Goal: Task Accomplishment & Management: Complete application form

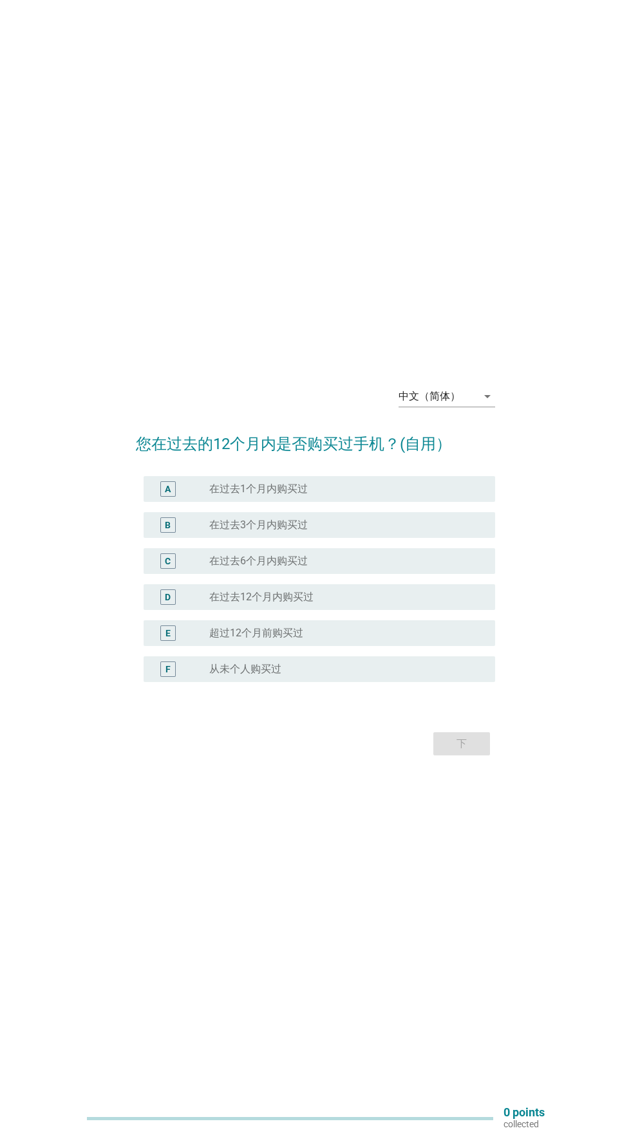
click at [436, 407] on div "中文（简体） arrow_drop_down" at bounding box center [446, 396] width 97 height 21
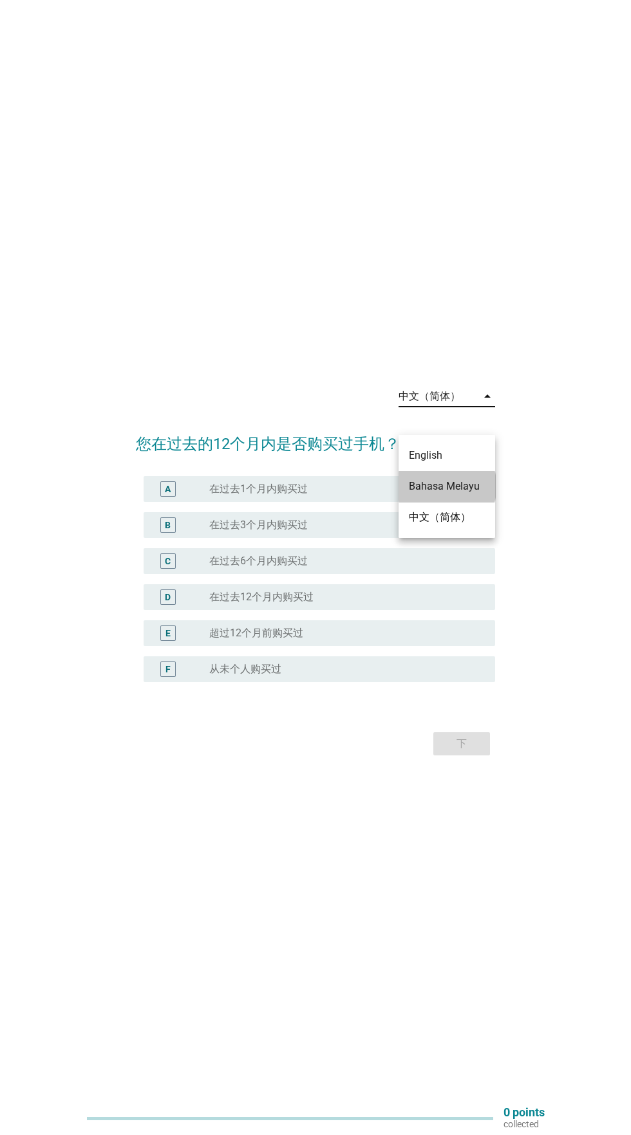
click at [465, 493] on div "Bahasa Melayu" at bounding box center [447, 486] width 76 height 15
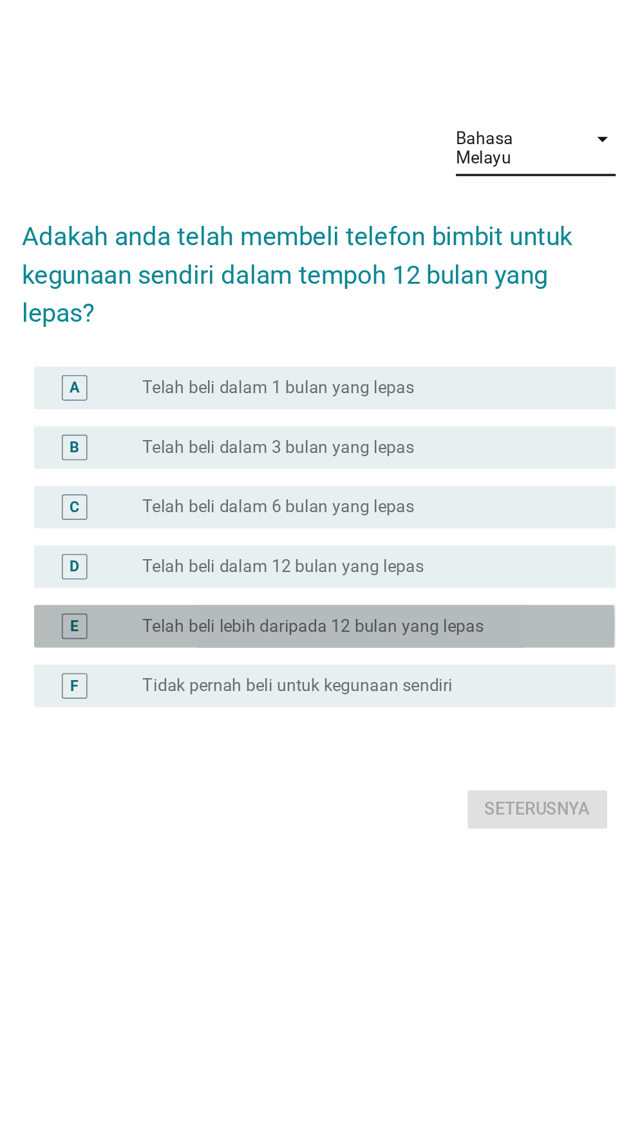
click at [410, 669] on label "Telah beli lebih daripada 12 bulan yang lepas" at bounding box center [312, 662] width 206 height 13
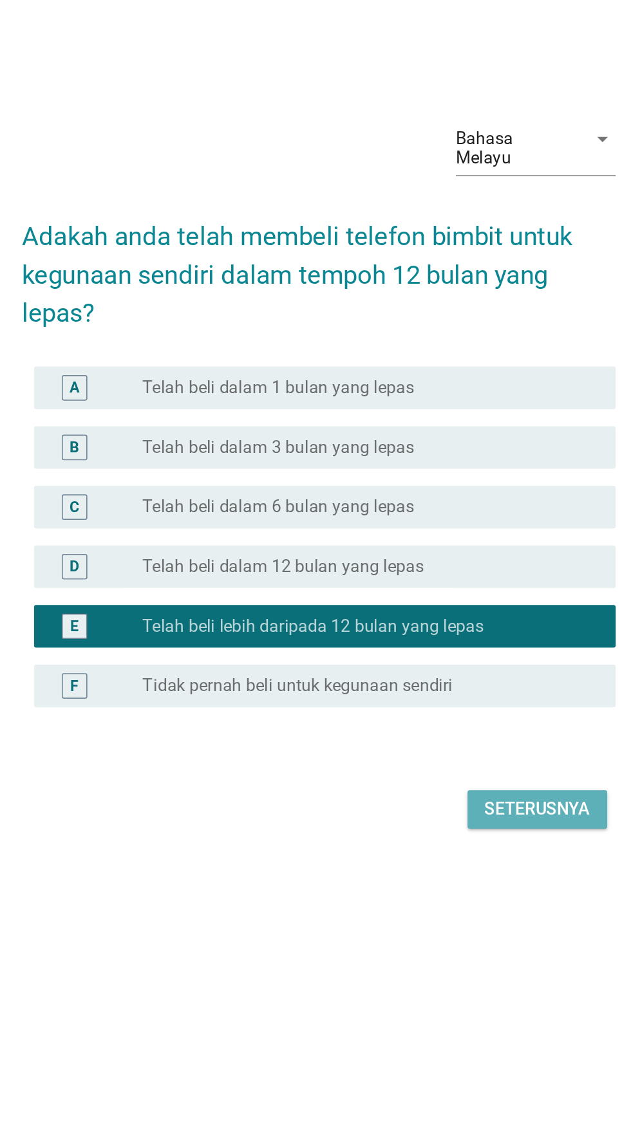
click at [448, 781] on div "Seterusnya" at bounding box center [448, 772] width 64 height 15
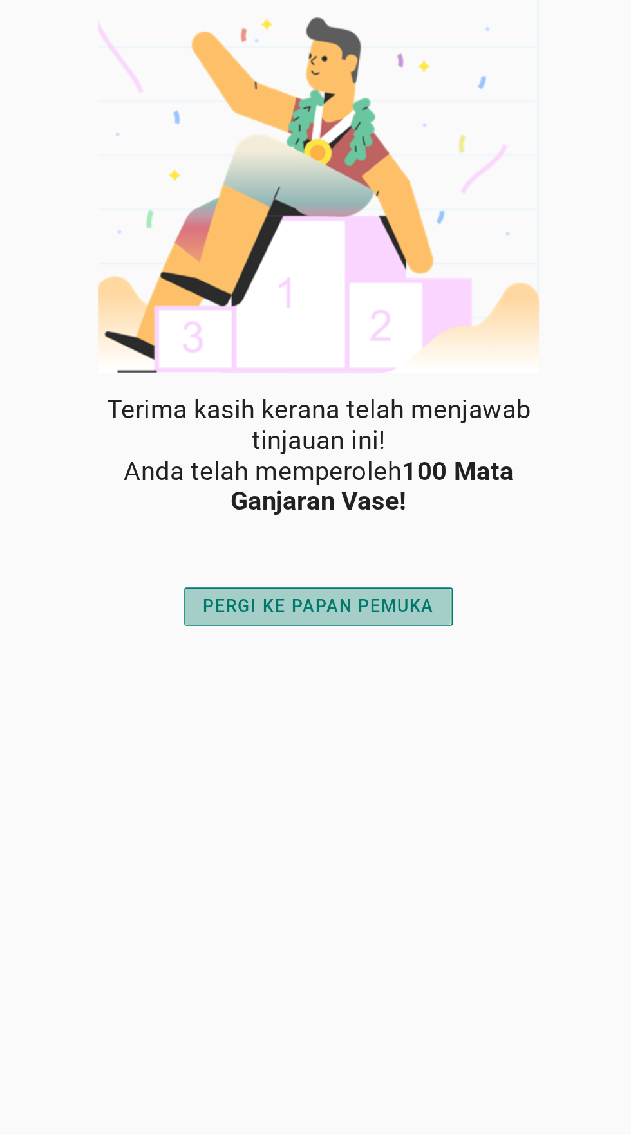
click at [388, 369] on button "PERGI KE PAPAN PEMUKA" at bounding box center [315, 366] width 162 height 23
